Goal: Information Seeking & Learning: Learn about a topic

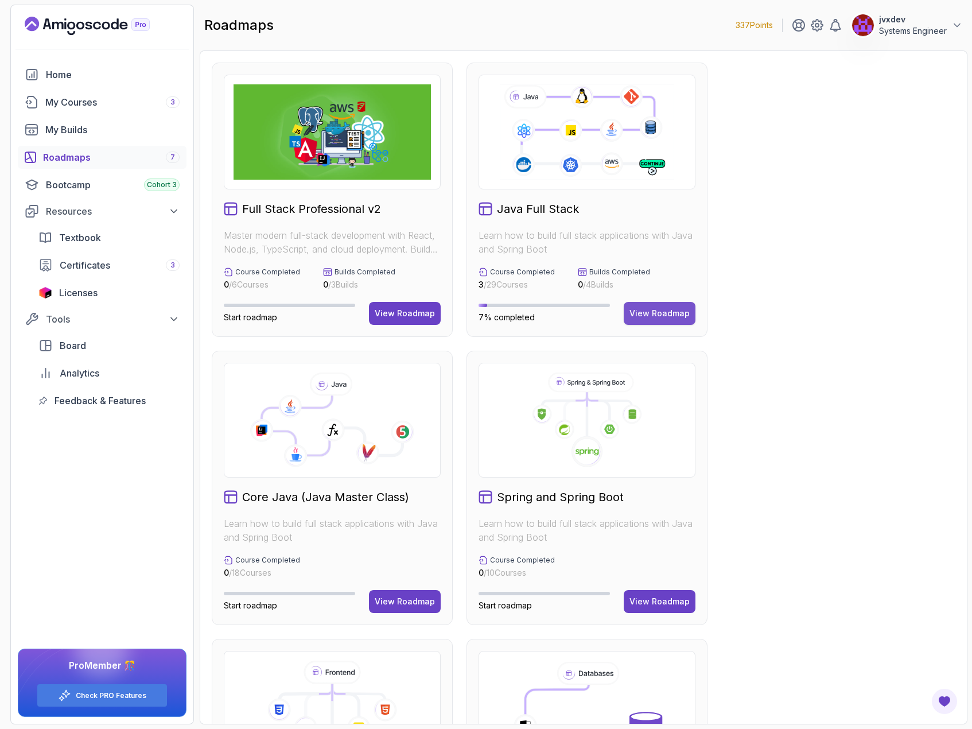
click at [661, 317] on div "View Roadmap" at bounding box center [659, 313] width 60 height 11
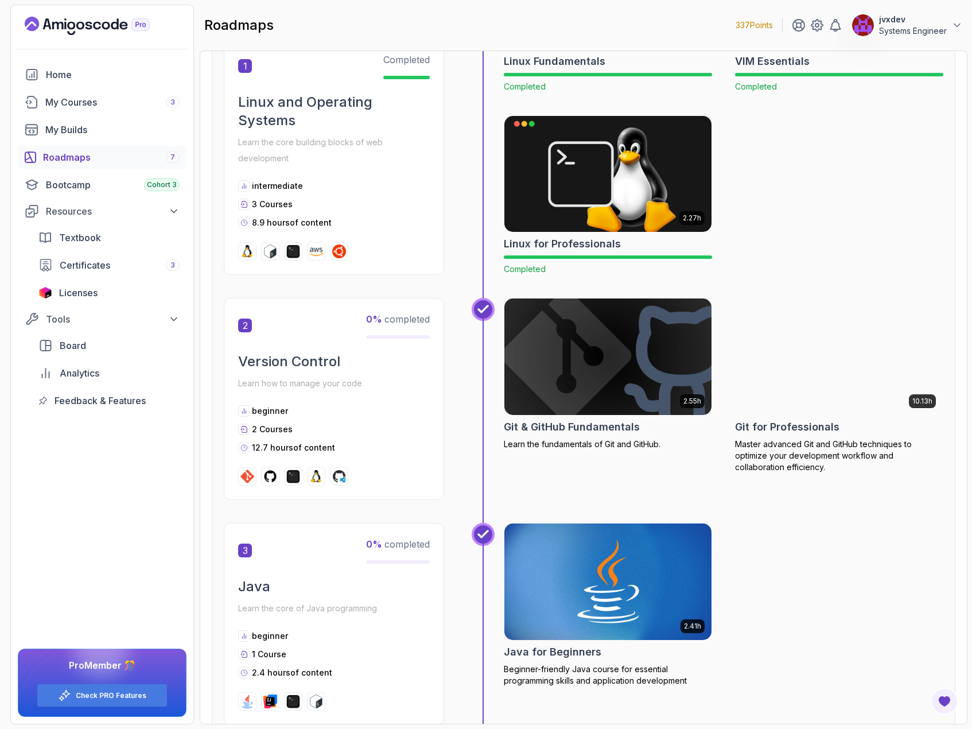
scroll to position [402, 0]
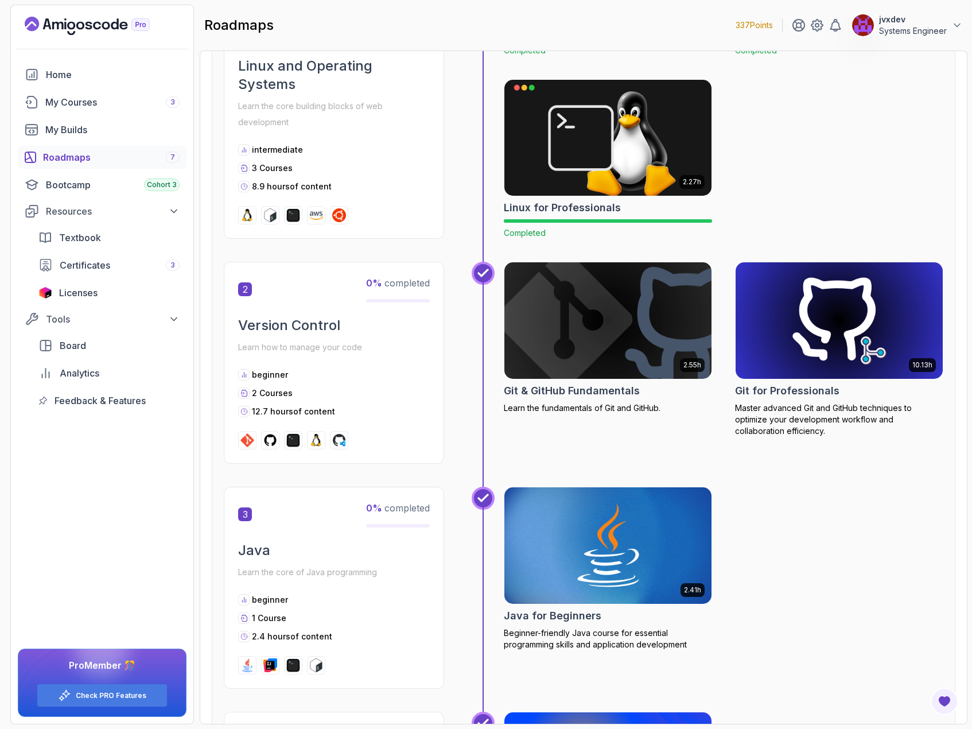
click at [602, 300] on img at bounding box center [607, 320] width 217 height 122
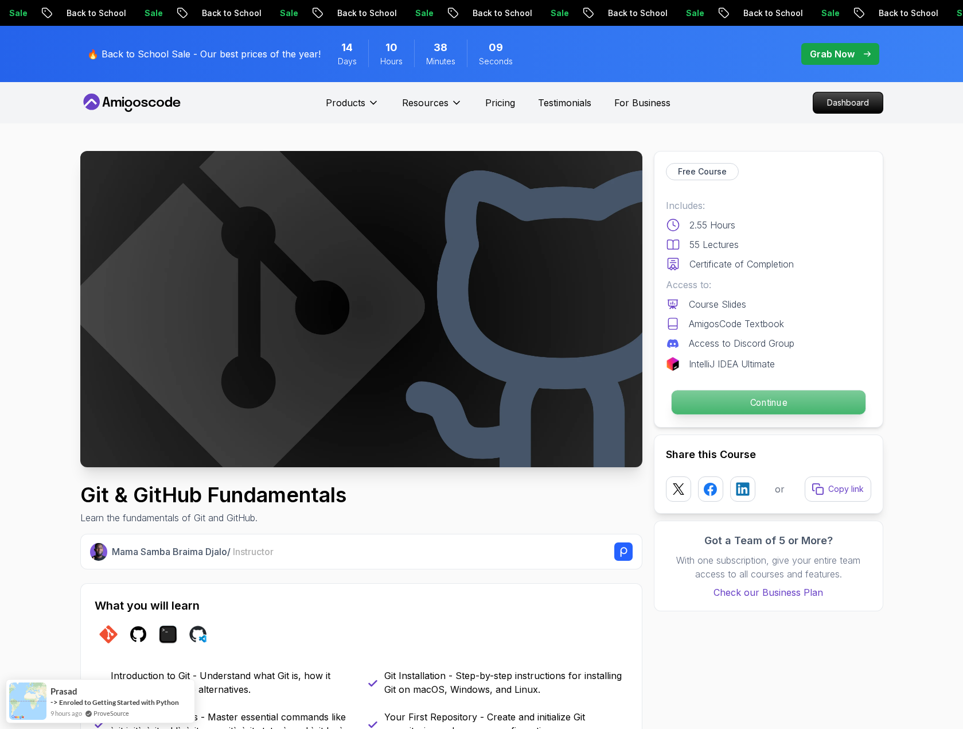
click at [760, 413] on p "Continue" at bounding box center [768, 402] width 194 height 24
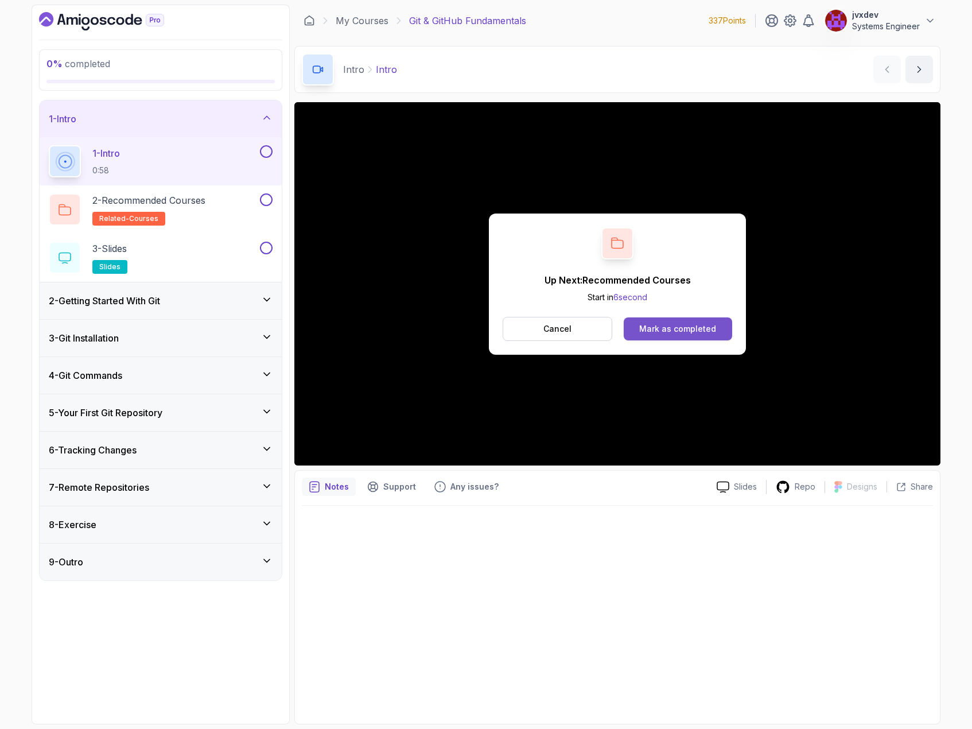
click at [719, 336] on button "Mark as completed" at bounding box center [678, 328] width 108 height 23
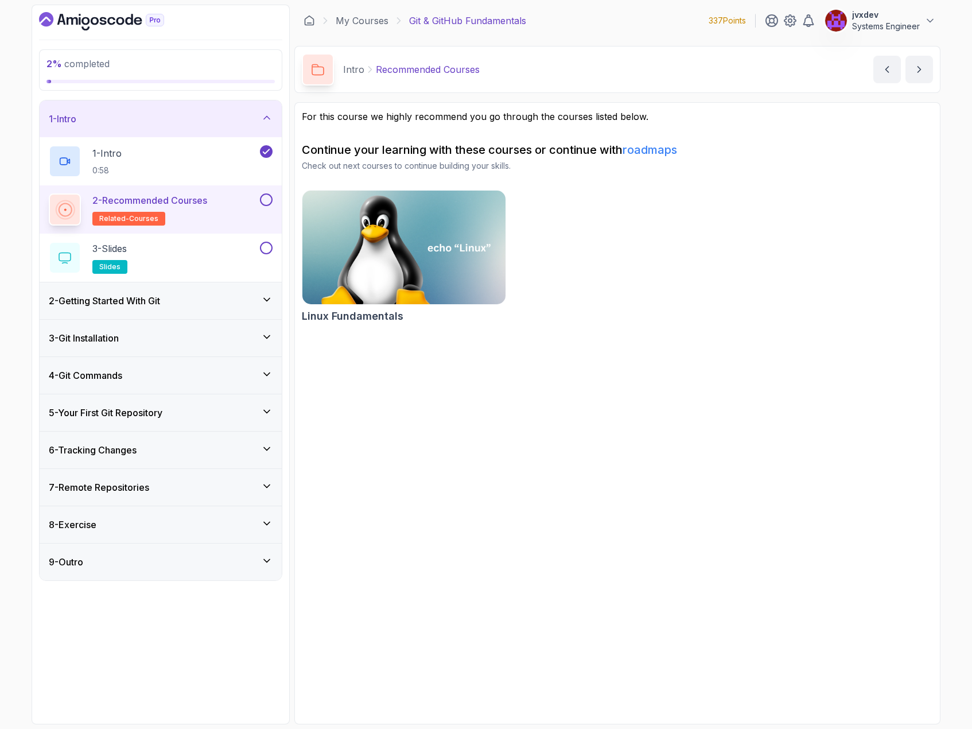
click at [275, 203] on div "2 - Recommended Courses related-courses" at bounding box center [161, 209] width 242 height 48
click at [270, 203] on button at bounding box center [266, 199] width 13 height 13
click at [216, 254] on div "3 - Slides slides" at bounding box center [153, 258] width 209 height 32
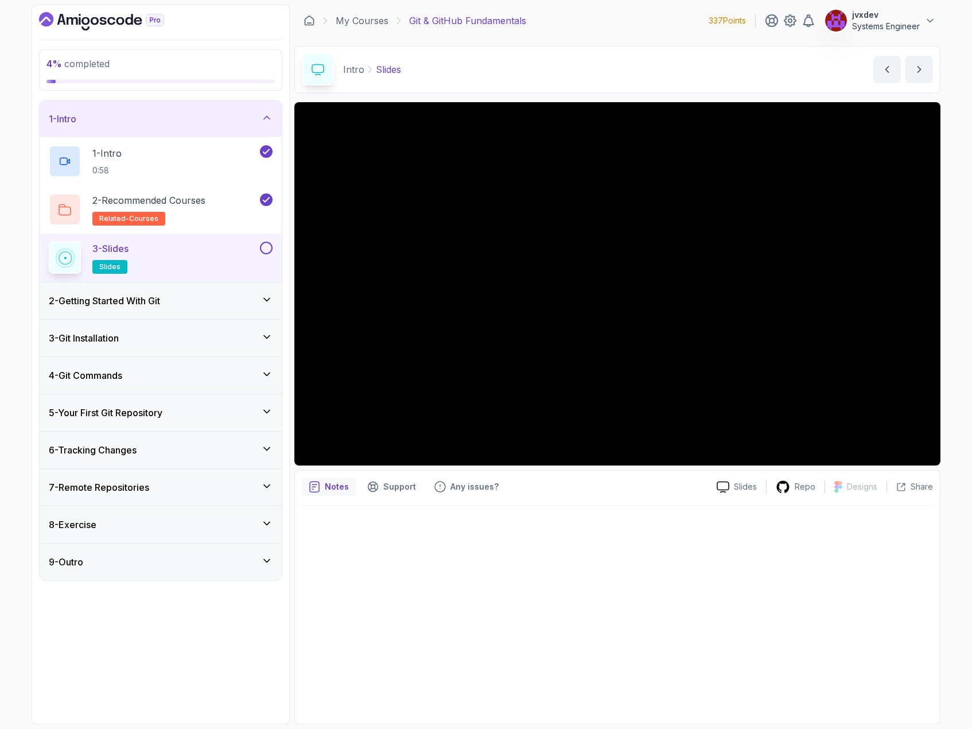
click at [253, 299] on div "2 - Getting Started With Git" at bounding box center [161, 301] width 224 height 14
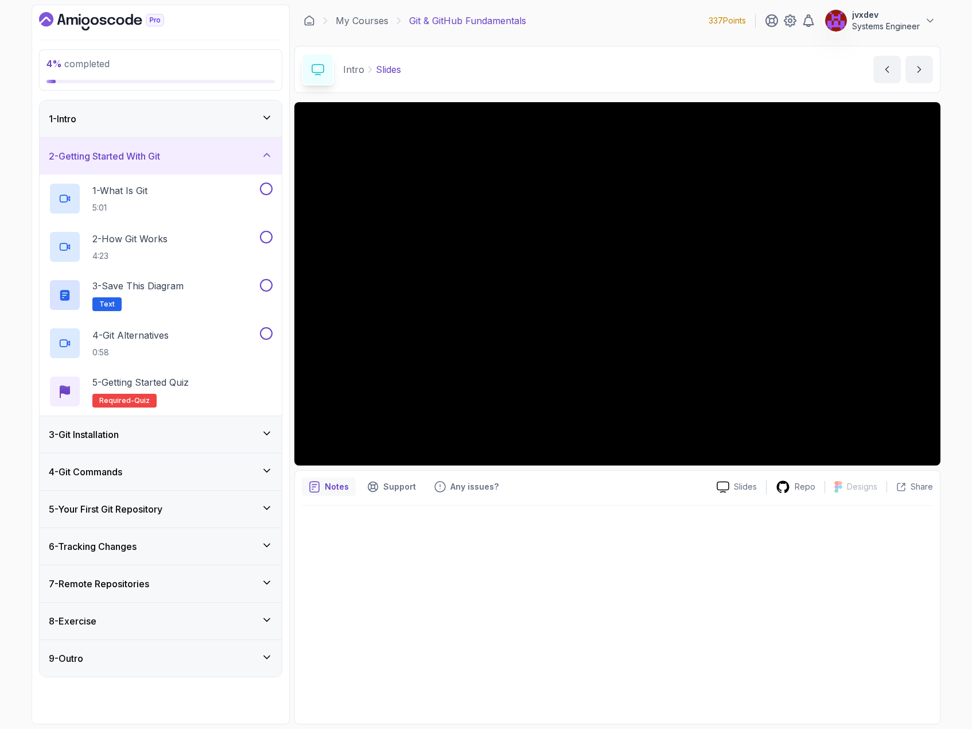
click at [270, 155] on icon at bounding box center [266, 154] width 11 height 11
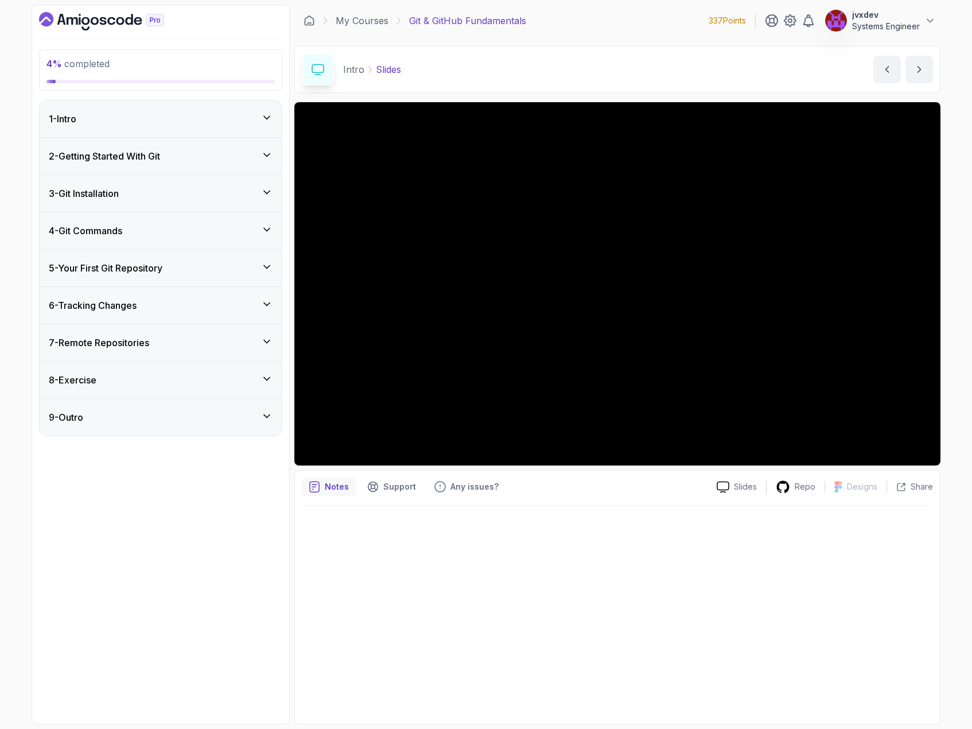
click at [262, 112] on icon at bounding box center [266, 117] width 11 height 11
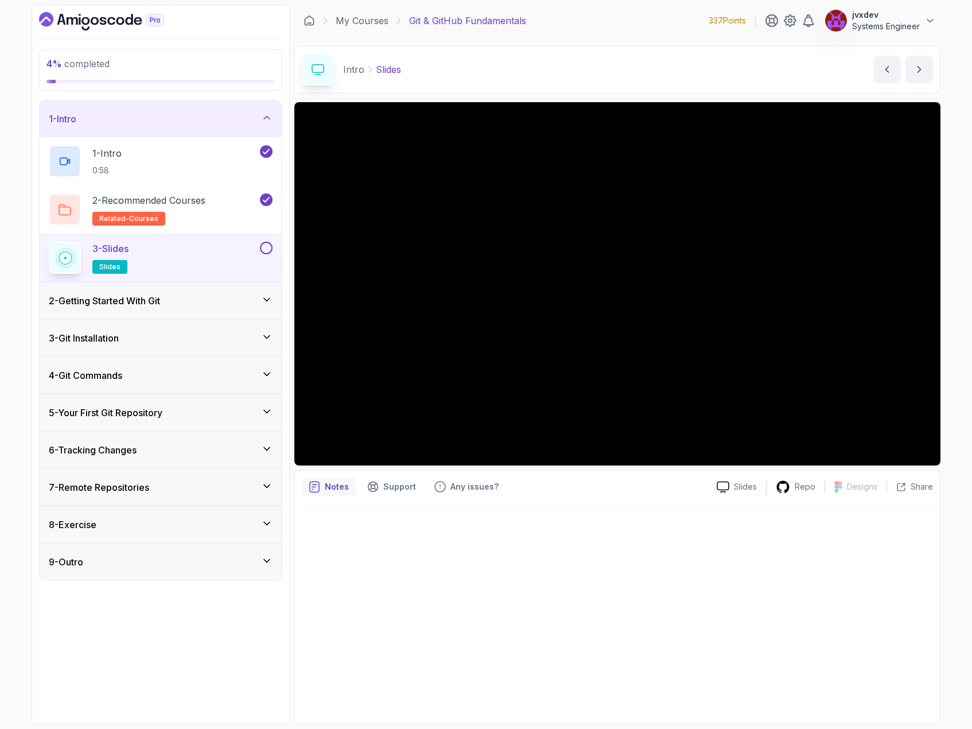
click at [265, 254] on button at bounding box center [266, 248] width 13 height 13
click at [233, 294] on div "2 - Getting Started With Git" at bounding box center [161, 301] width 224 height 14
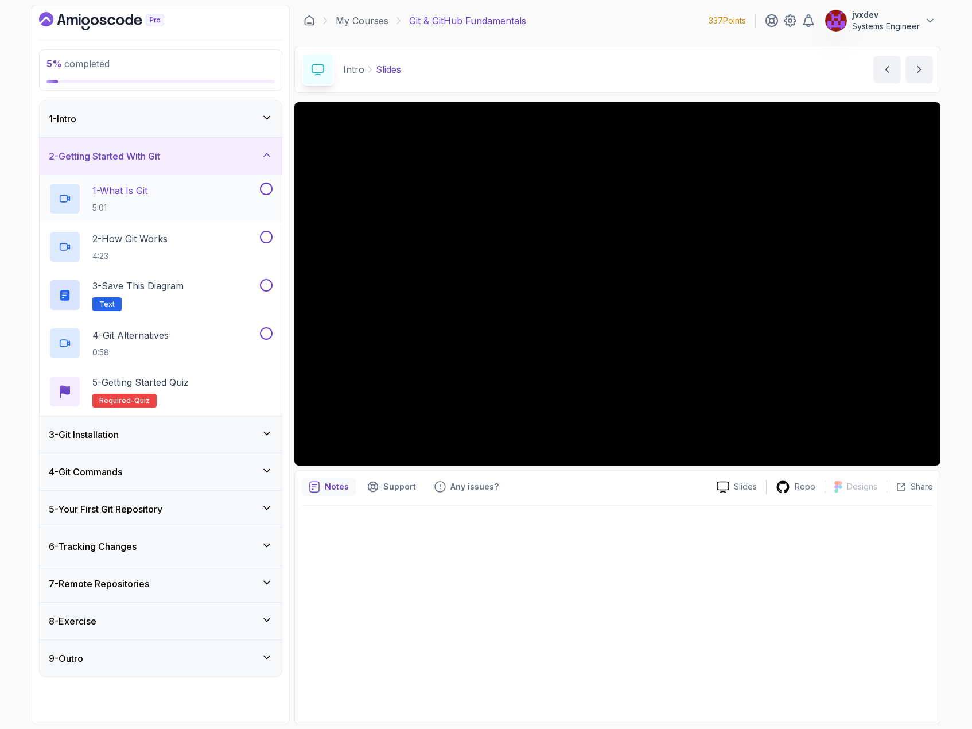
click at [196, 192] on div "1 - What Is Git 5:01" at bounding box center [153, 198] width 209 height 32
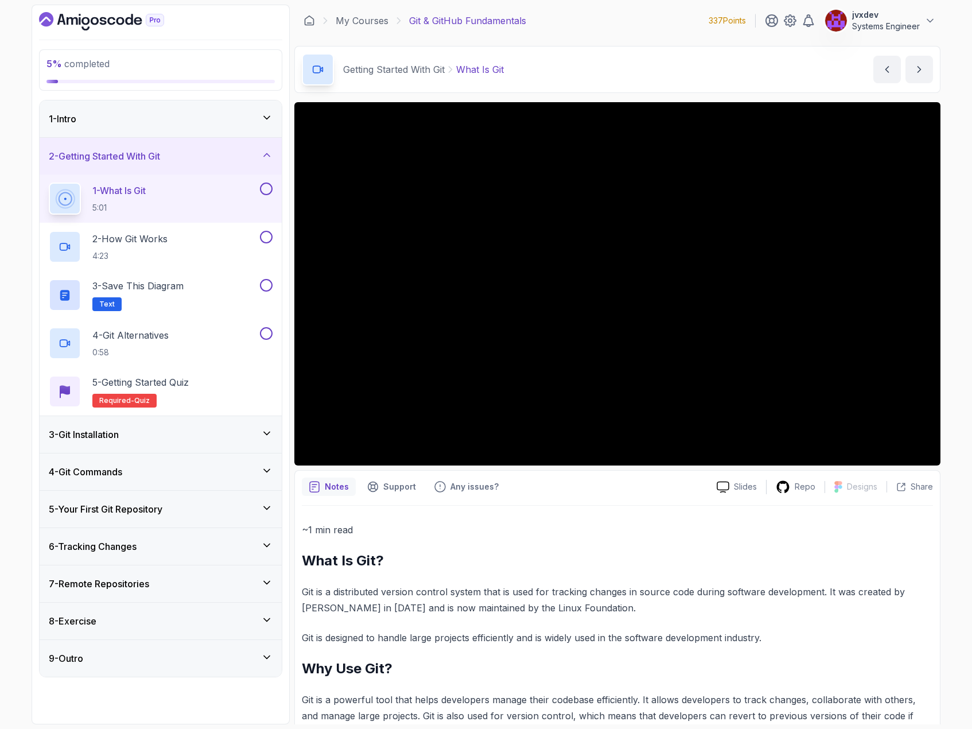
click at [259, 434] on div "3 - Git Installation" at bounding box center [161, 434] width 224 height 14
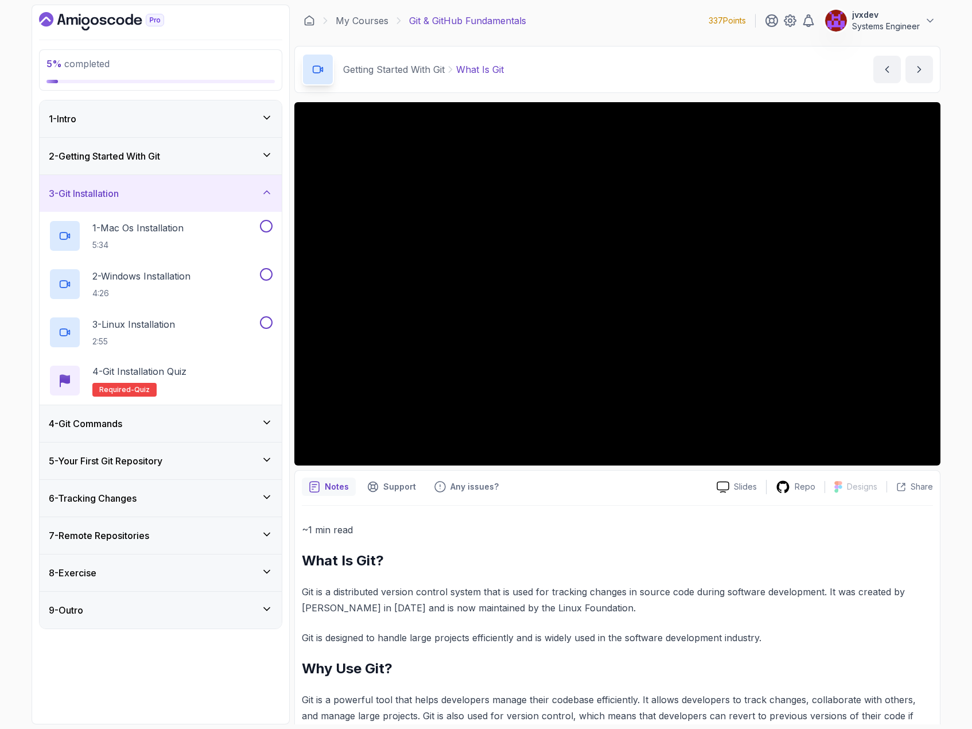
click at [267, 191] on icon at bounding box center [267, 192] width 6 height 3
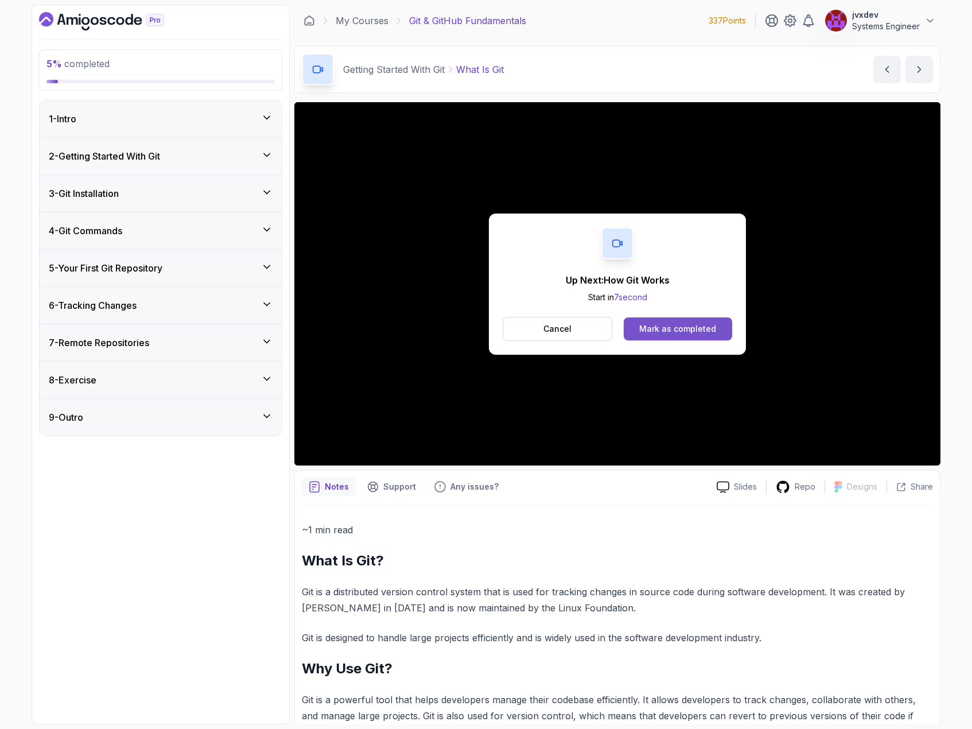
click at [660, 332] on div "Mark as completed" at bounding box center [677, 328] width 77 height 11
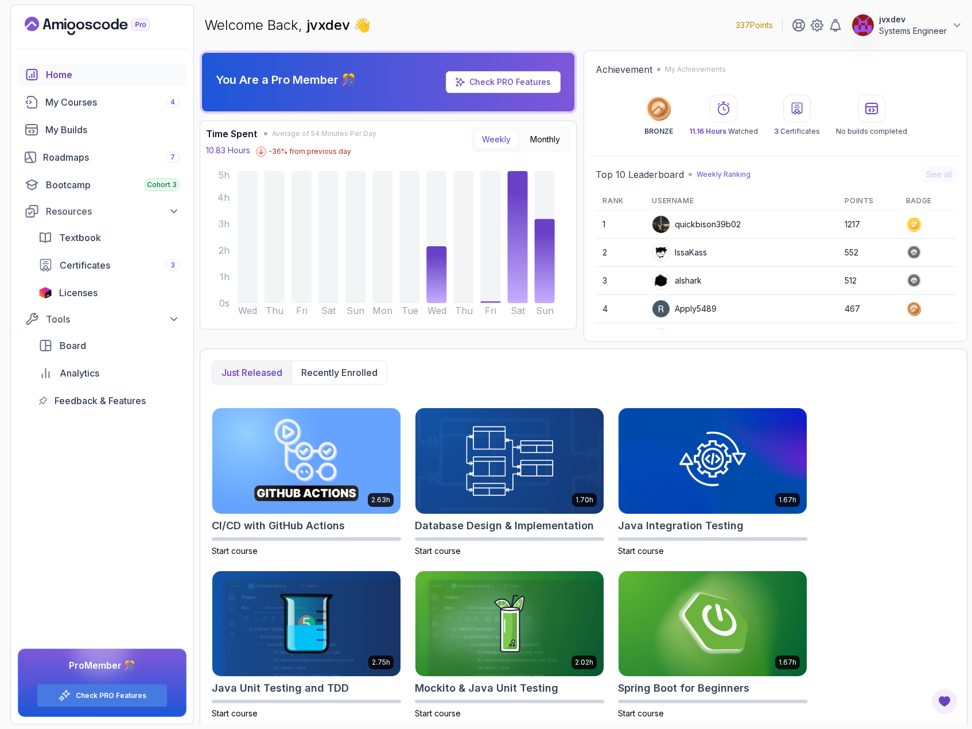
click at [724, 174] on p "Weekly Ranking" at bounding box center [724, 174] width 54 height 9
click at [726, 177] on p "Weekly Ranking" at bounding box center [724, 174] width 54 height 9
